Goal: Find contact information: Find contact information

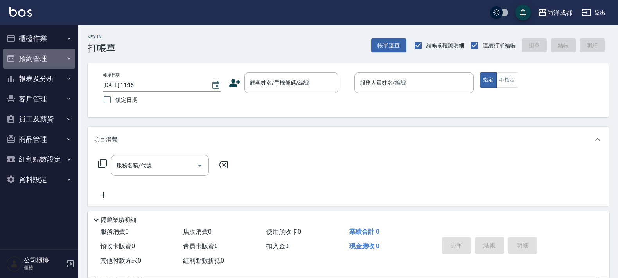
click at [35, 54] on button "預約管理" at bounding box center [39, 58] width 72 height 20
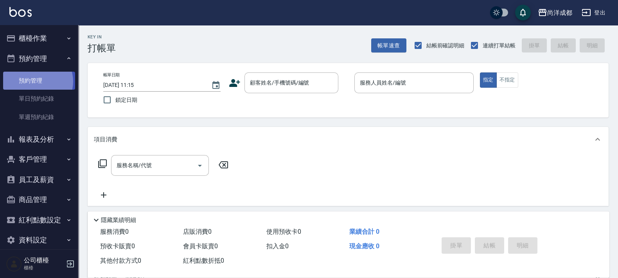
click at [37, 81] on link "預約管理" at bounding box center [39, 81] width 72 height 18
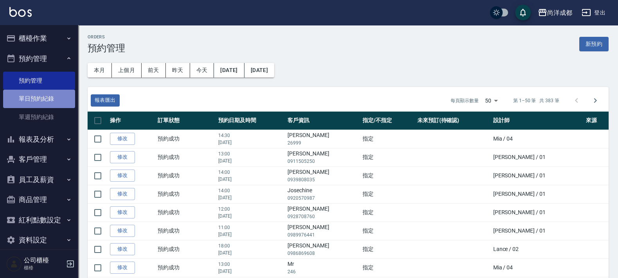
click at [48, 92] on link "單日預約紀錄" at bounding box center [39, 99] width 72 height 18
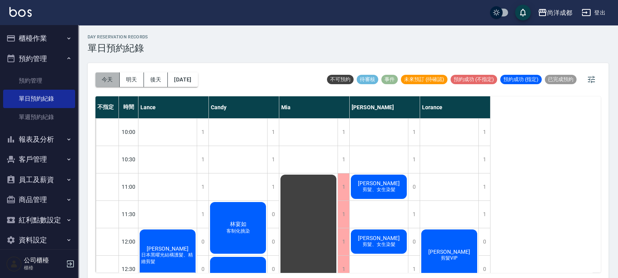
click at [106, 79] on button "今天" at bounding box center [107, 79] width 24 height 14
click at [375, 184] on span "[PERSON_NAME]芸" at bounding box center [378, 183] width 45 height 6
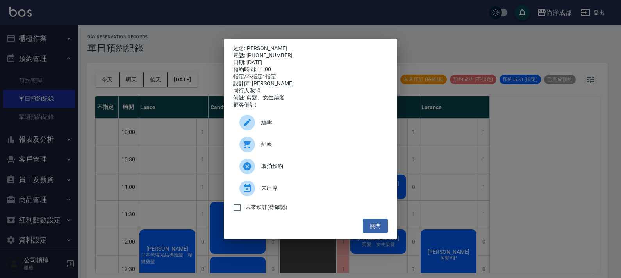
click at [253, 45] on link "[PERSON_NAME]芸" at bounding box center [266, 48] width 42 height 6
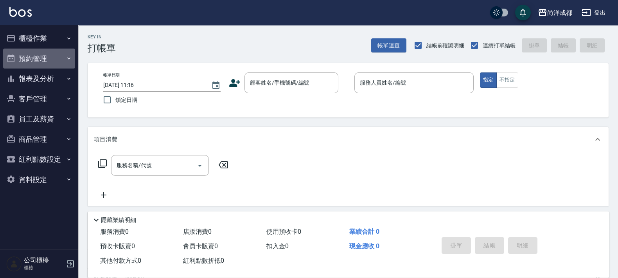
click at [43, 61] on button "預約管理" at bounding box center [39, 58] width 72 height 20
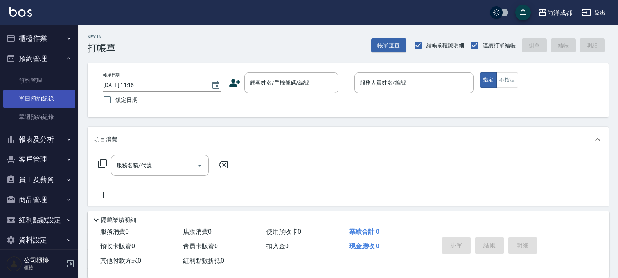
click at [39, 99] on link "單日預約紀錄" at bounding box center [39, 99] width 72 height 18
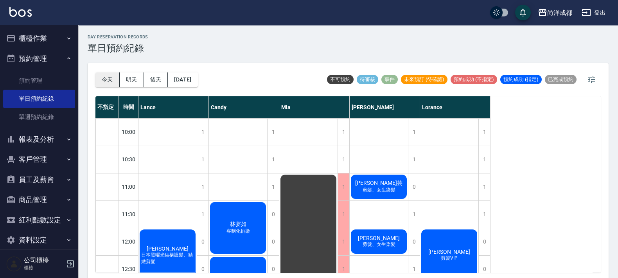
drag, startPoint x: 119, startPoint y: 64, endPoint x: 96, endPoint y: 75, distance: 25.6
click at [112, 68] on div "今天 明天 後天 2025/09/23" at bounding box center [146, 79] width 102 height 33
click at [99, 81] on button "今天" at bounding box center [107, 79] width 24 height 14
click at [383, 243] on span "剪髮、女生染髮" at bounding box center [379, 244] width 36 height 7
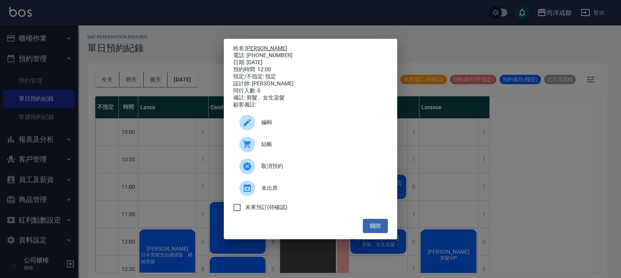
click at [256, 45] on link "李依倫" at bounding box center [266, 48] width 42 height 6
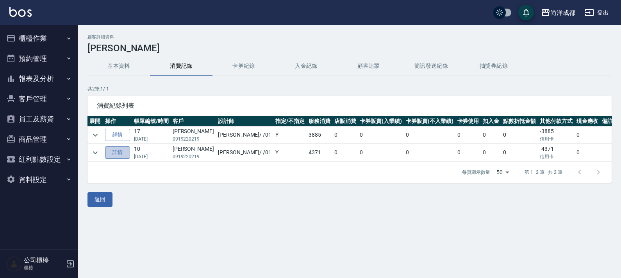
click at [125, 154] on link "詳情" at bounding box center [117, 152] width 25 height 12
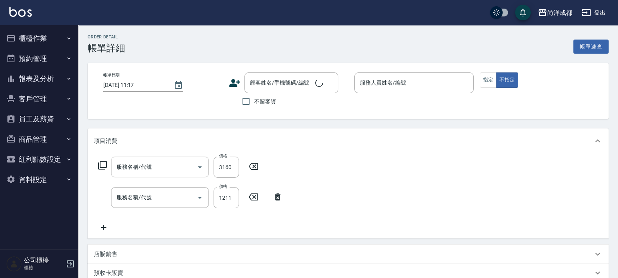
type input "2025/03/18 16:39"
type input "Benny-01"
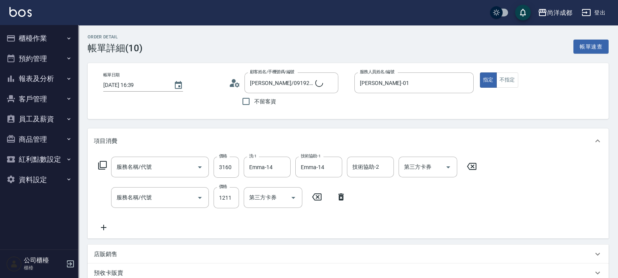
type input "李依倫/0919220219/"
type input "信用卡"
type input "染髮(501)"
type input "剪髮(401)"
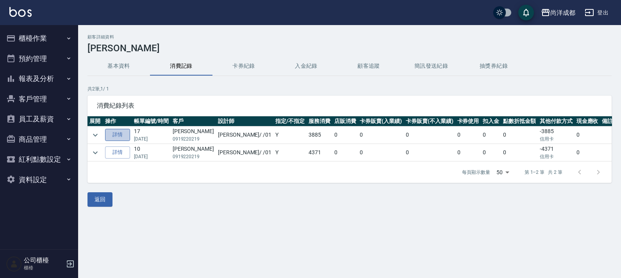
click at [122, 138] on link "詳情" at bounding box center [117, 135] width 25 height 12
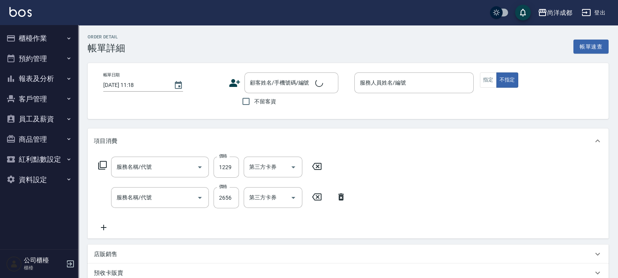
type input "2025/06/09 21:18"
type input "Benny-01"
type input "剪髮(401)"
type input "染髮(501)"
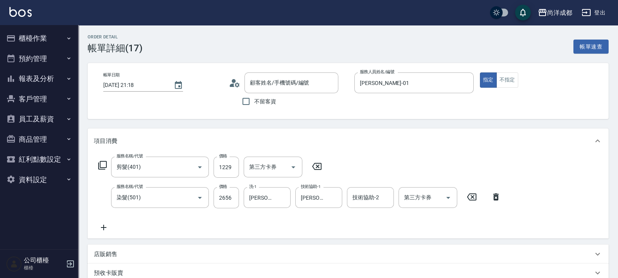
type input "李依倫/0919220219/"
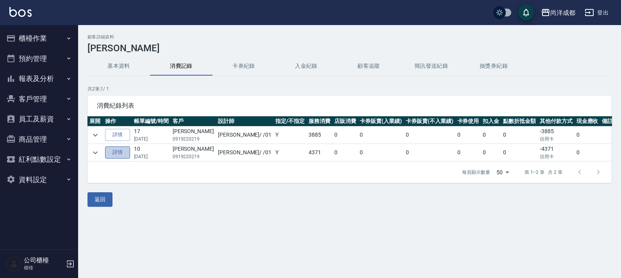
click at [118, 158] on link "詳情" at bounding box center [117, 152] width 25 height 12
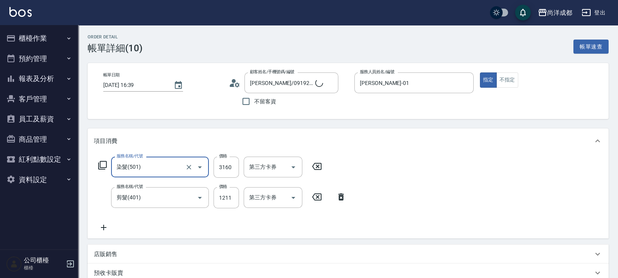
type input "李依倫/0919220219/"
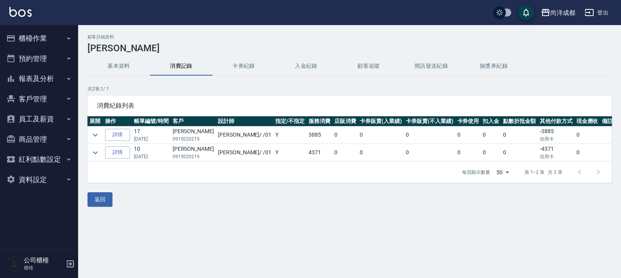
click at [41, 59] on button "預約管理" at bounding box center [39, 58] width 72 height 20
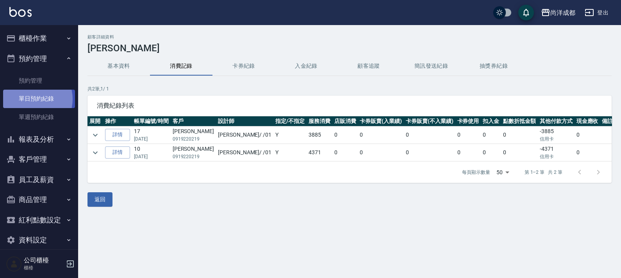
click at [32, 99] on link "單日預約紀錄" at bounding box center [39, 99] width 72 height 18
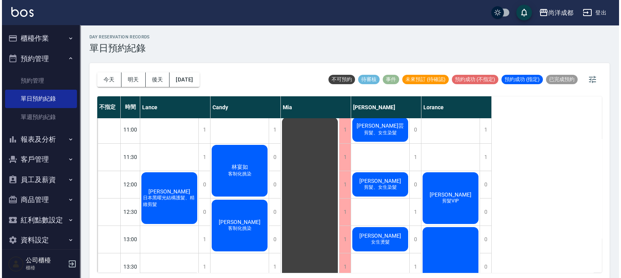
scroll to position [147, 0]
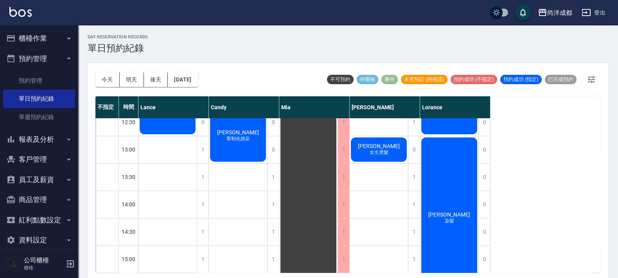
click at [389, 146] on div "李迎嬴 女生燙髮" at bounding box center [378, 149] width 58 height 27
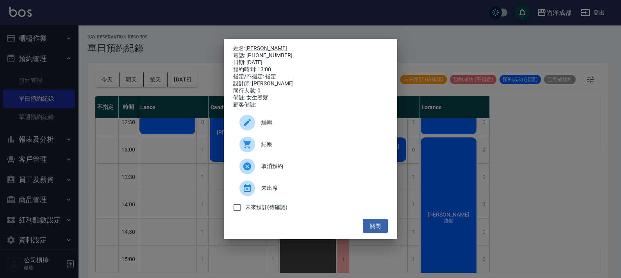
click at [253, 52] on div "電話: 0920777585" at bounding box center [310, 55] width 155 height 7
click at [253, 47] on link "[PERSON_NAME]" at bounding box center [266, 48] width 42 height 6
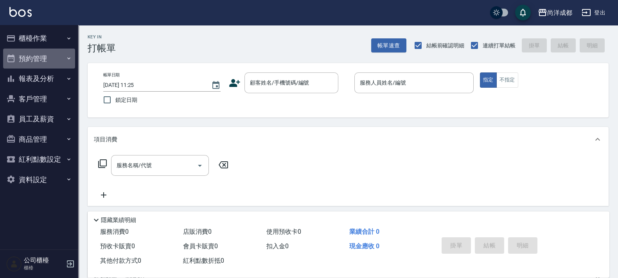
click at [45, 56] on button "預約管理" at bounding box center [39, 58] width 72 height 20
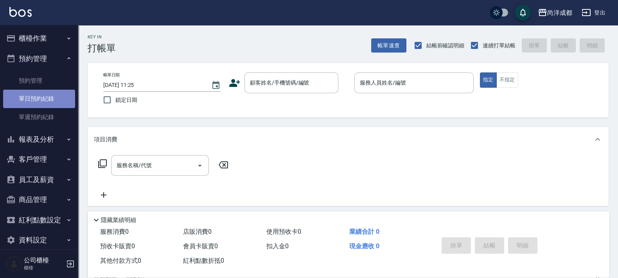
click at [43, 94] on link "單日預約紀錄" at bounding box center [39, 99] width 72 height 18
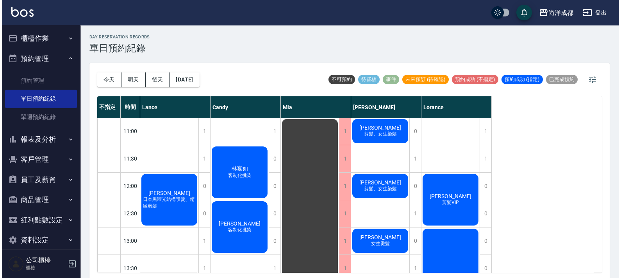
scroll to position [244, 0]
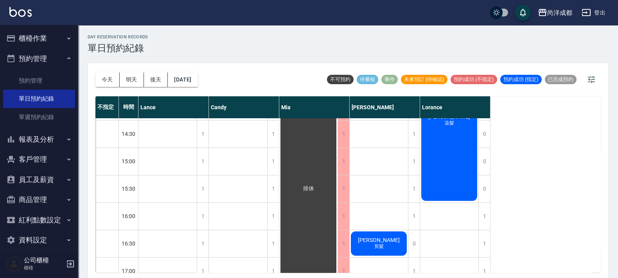
click at [394, 249] on div "劉侑承 剪髮" at bounding box center [378, 243] width 58 height 27
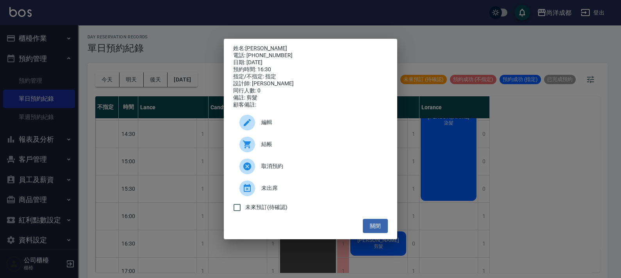
click at [245, 46] on p "姓名: 劉侑承" at bounding box center [310, 48] width 155 height 7
click at [252, 45] on link "[PERSON_NAME]" at bounding box center [266, 48] width 42 height 6
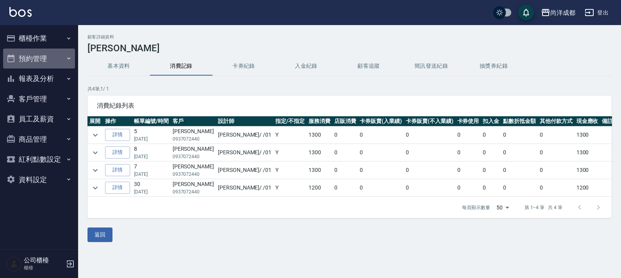
click at [48, 57] on button "預約管理" at bounding box center [39, 58] width 72 height 20
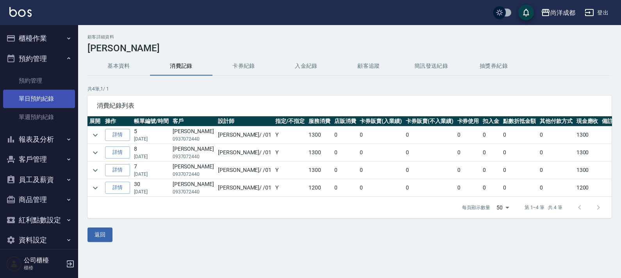
click at [45, 92] on link "單日預約紀錄" at bounding box center [39, 99] width 72 height 18
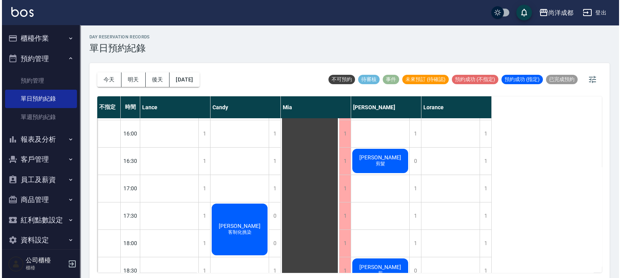
scroll to position [390, 0]
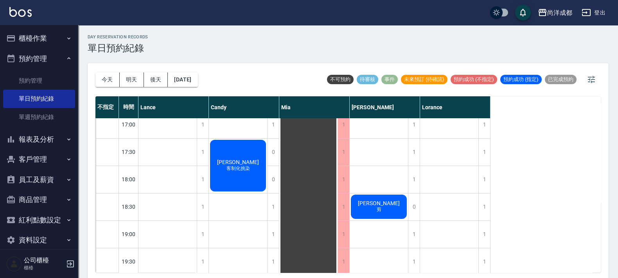
click at [379, 213] on div "林曉祺 剪" at bounding box center [378, 206] width 58 height 27
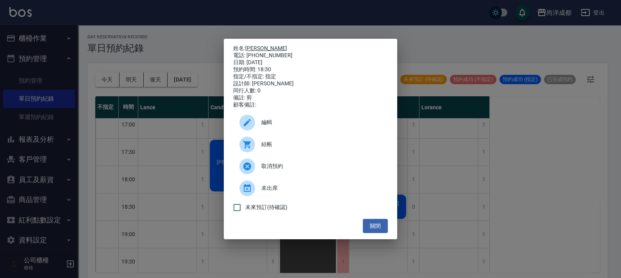
click at [258, 47] on link "[PERSON_NAME]" at bounding box center [266, 48] width 42 height 6
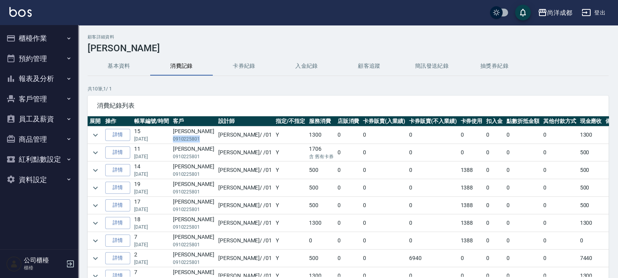
drag, startPoint x: 202, startPoint y: 140, endPoint x: 177, endPoint y: 140, distance: 25.0
click at [177, 140] on p "0910225801" at bounding box center [193, 138] width 41 height 7
copy p "0910225801"
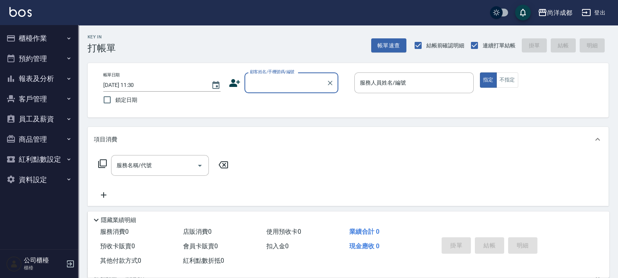
click at [43, 56] on button "預約管理" at bounding box center [39, 58] width 72 height 20
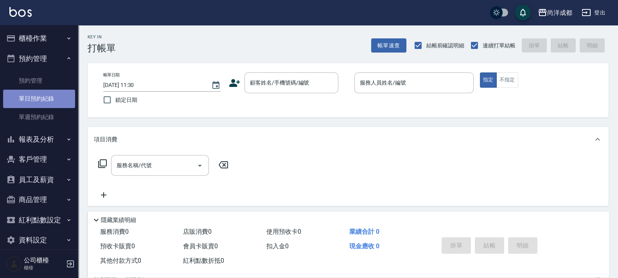
click at [44, 100] on link "單日預約紀錄" at bounding box center [39, 99] width 72 height 18
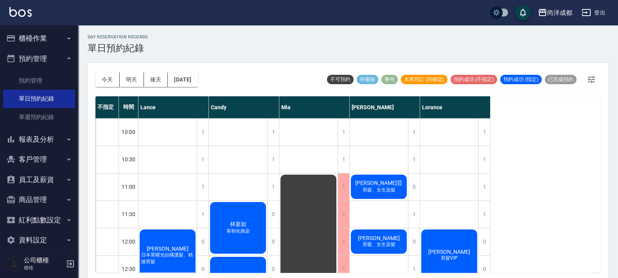
click at [380, 186] on span "[PERSON_NAME]芸" at bounding box center [378, 182] width 50 height 7
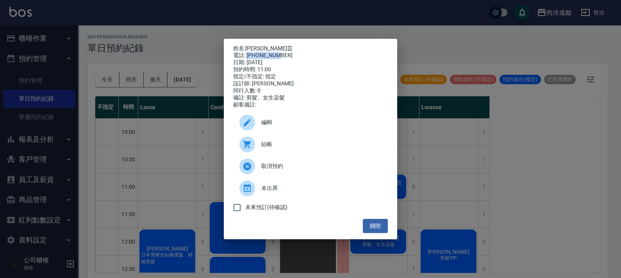
drag, startPoint x: 280, startPoint y: 51, endPoint x: 246, endPoint y: 54, distance: 34.1
click at [246, 54] on div "電話: [PHONE_NUMBER]" at bounding box center [310, 55] width 155 height 7
copy div "0988321023"
